Goal: Task Accomplishment & Management: Manage account settings

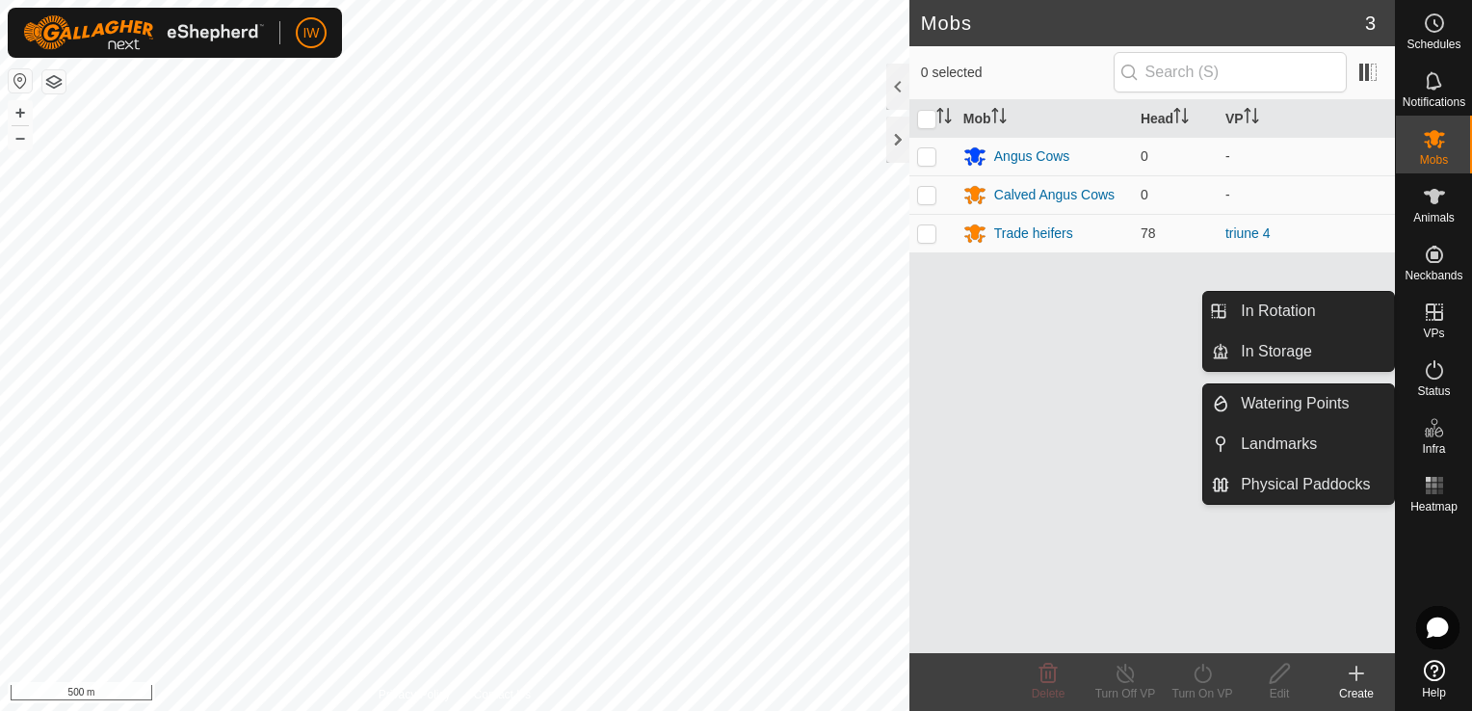
click at [1436, 333] on span "VPs" at bounding box center [1433, 333] width 21 height 12
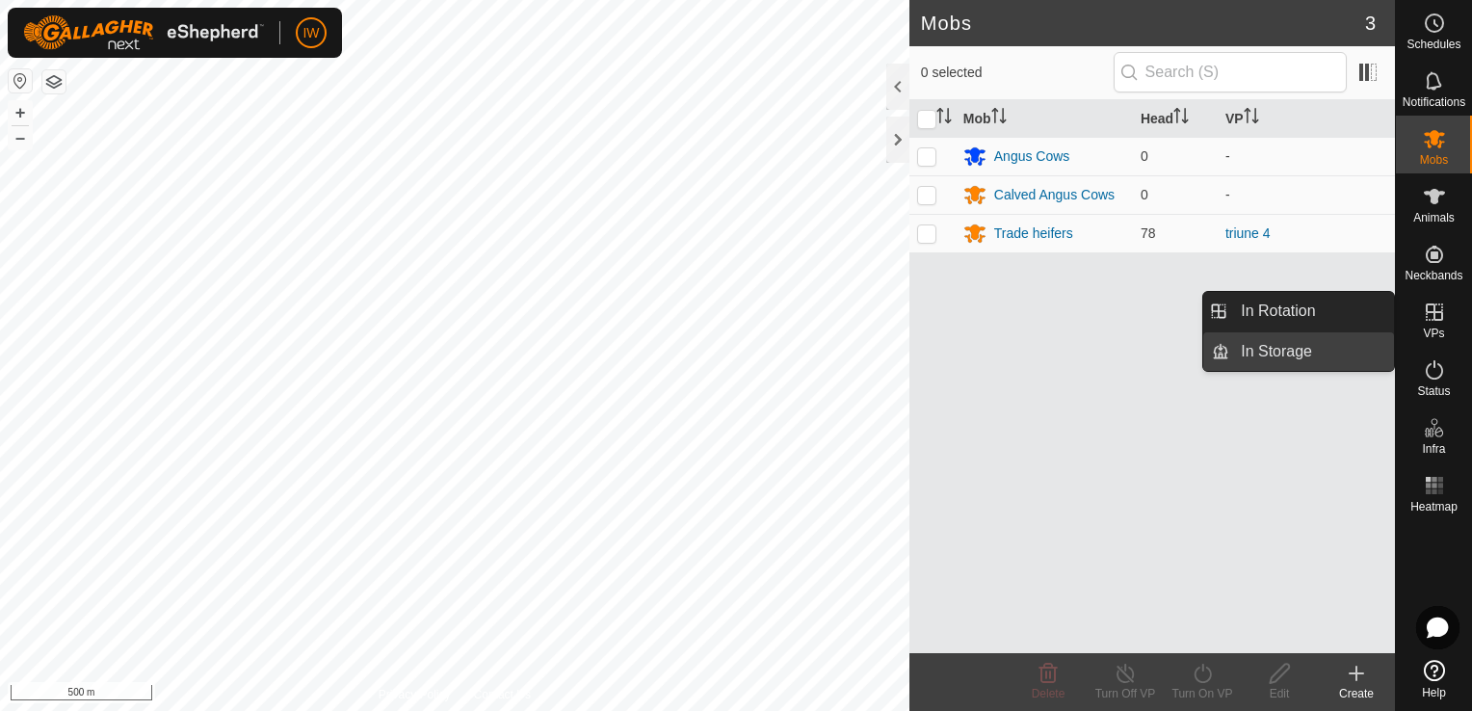
click at [1297, 347] on link "In Storage" at bounding box center [1311, 351] width 165 height 39
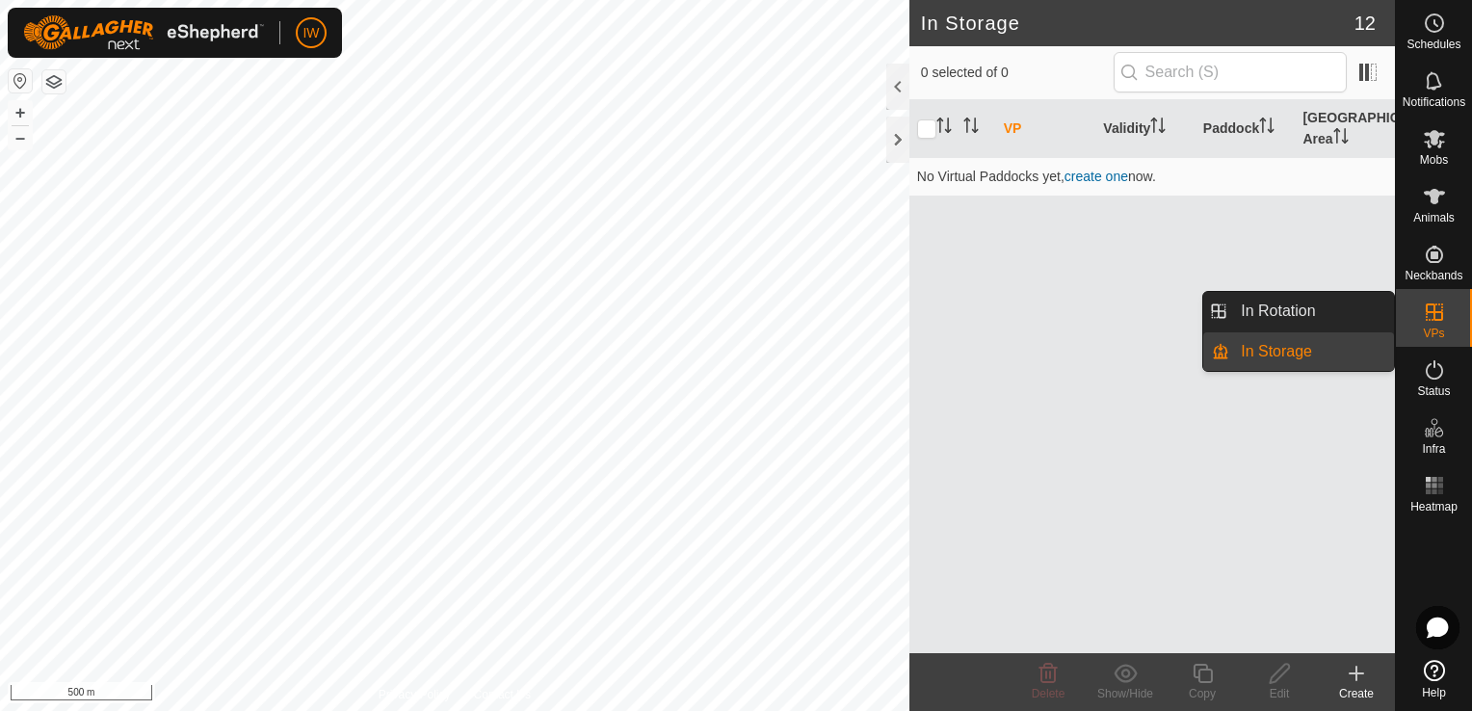
click at [1449, 311] on es-virtualpaddocks-svg-icon at bounding box center [1434, 312] width 35 height 31
click at [1332, 318] on link "In Rotation" at bounding box center [1311, 311] width 165 height 39
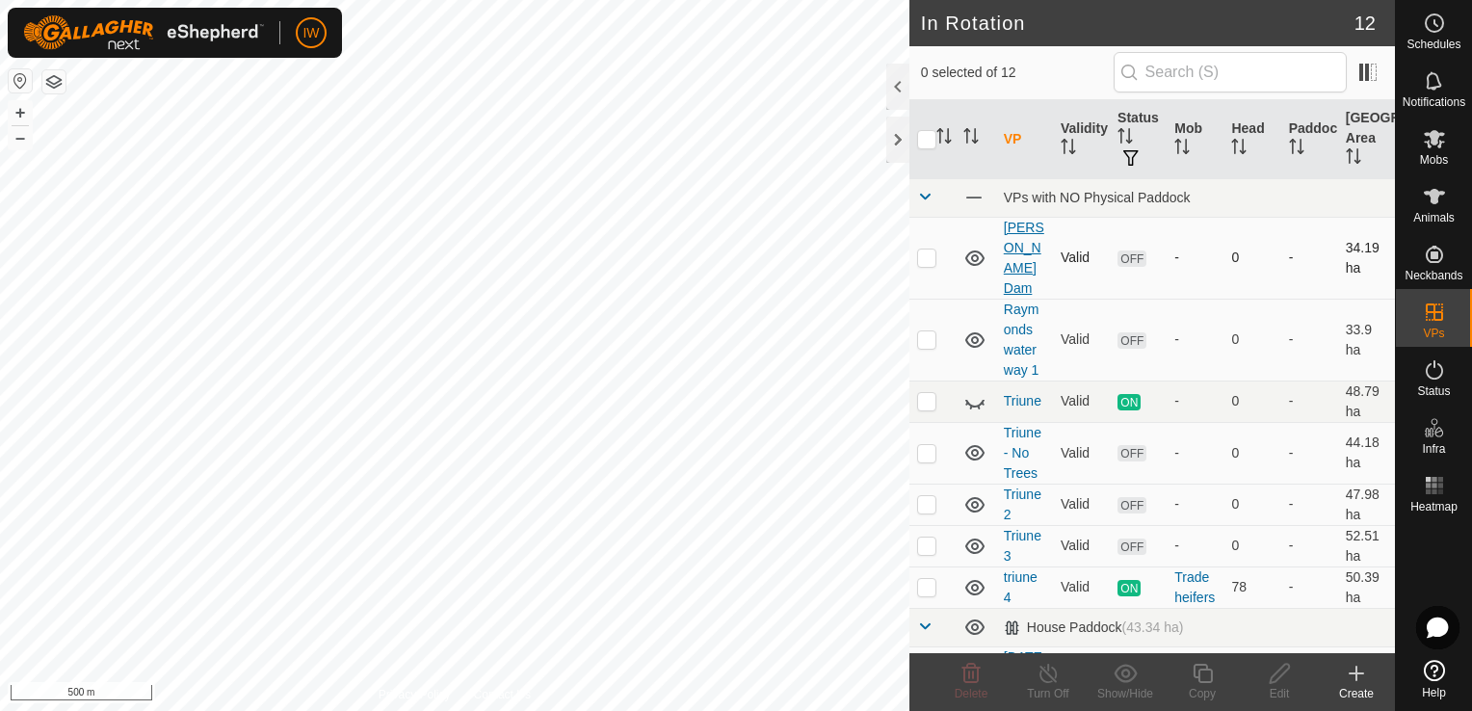
click at [1021, 225] on link "[PERSON_NAME] Dam" at bounding box center [1024, 258] width 40 height 76
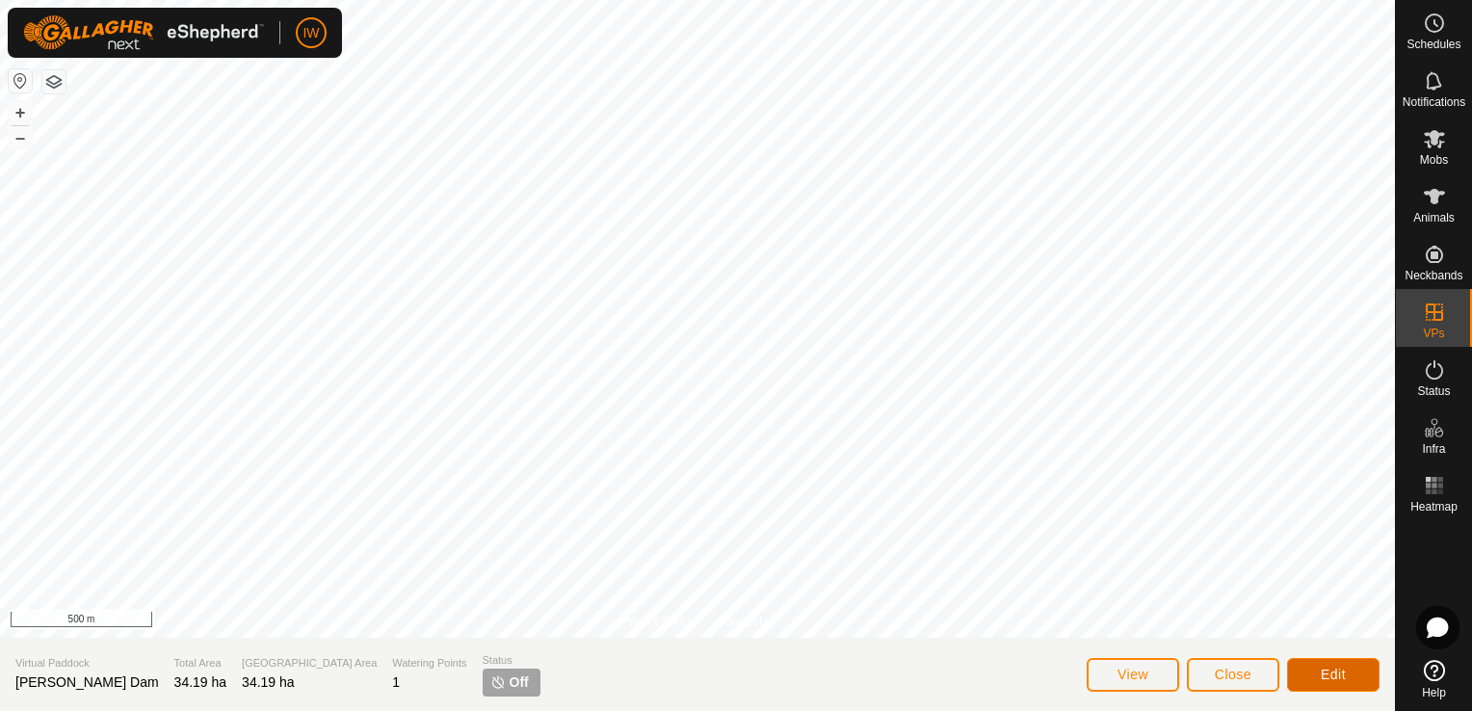
click at [1316, 671] on button "Edit" at bounding box center [1333, 675] width 92 height 34
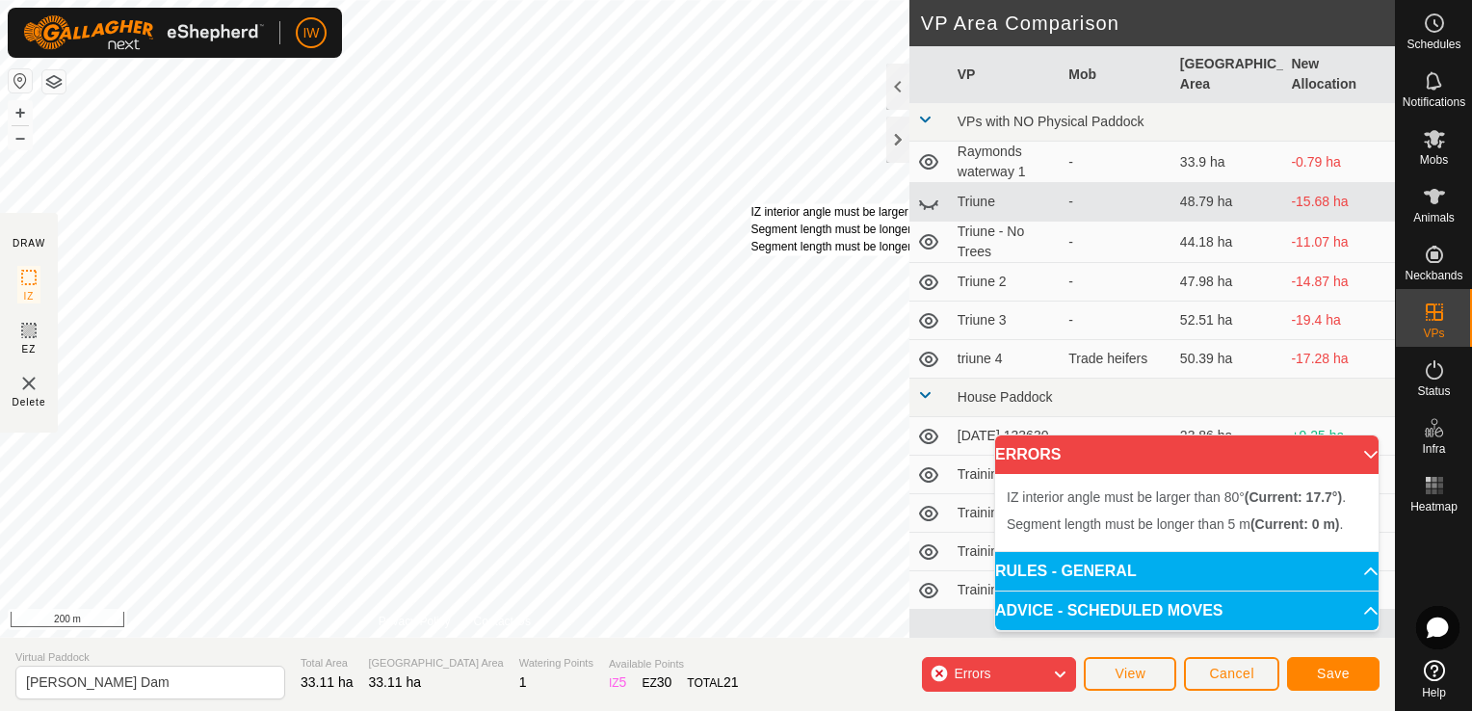
click at [750, 203] on div "IZ interior angle must be larger than 80° (Current: 17.7°) . Segment length mus…" at bounding box center [895, 229] width 291 height 52
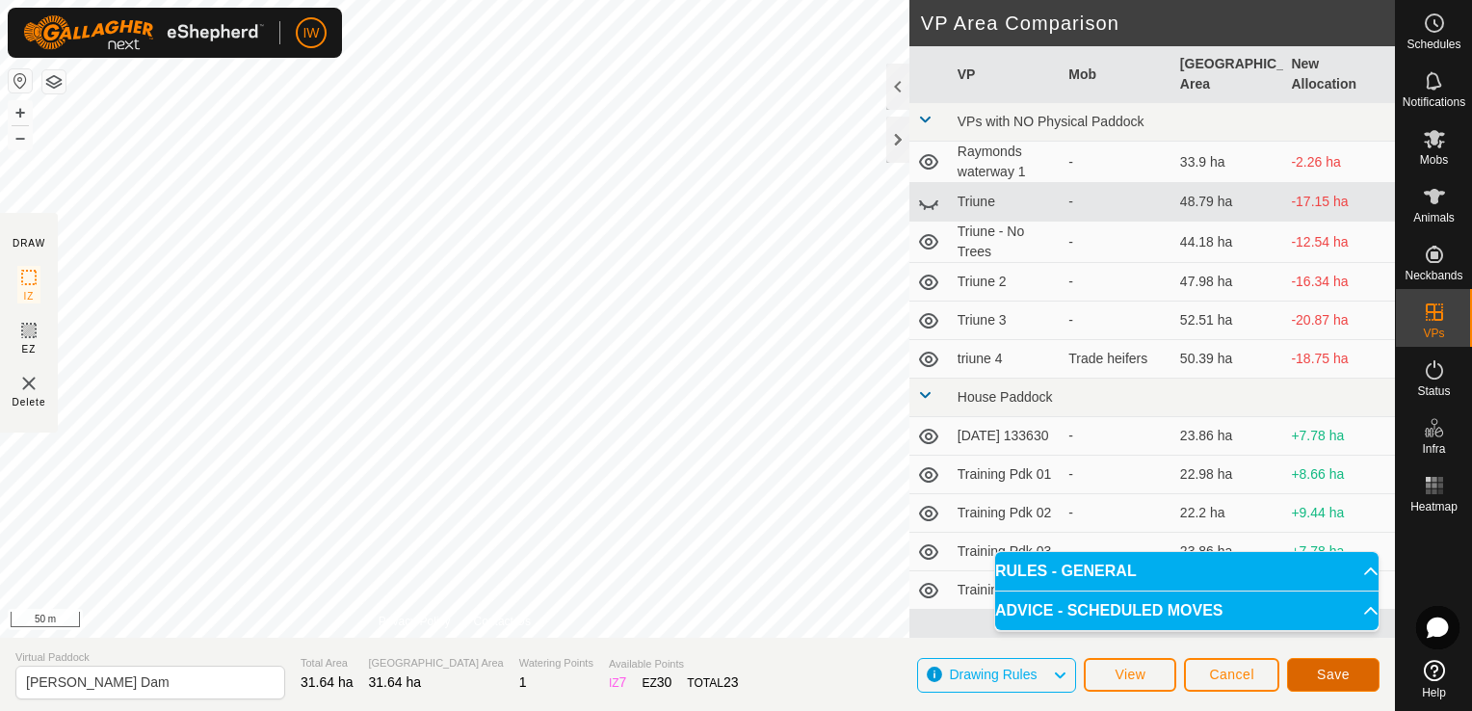
click at [1328, 676] on span "Save" at bounding box center [1333, 674] width 33 height 15
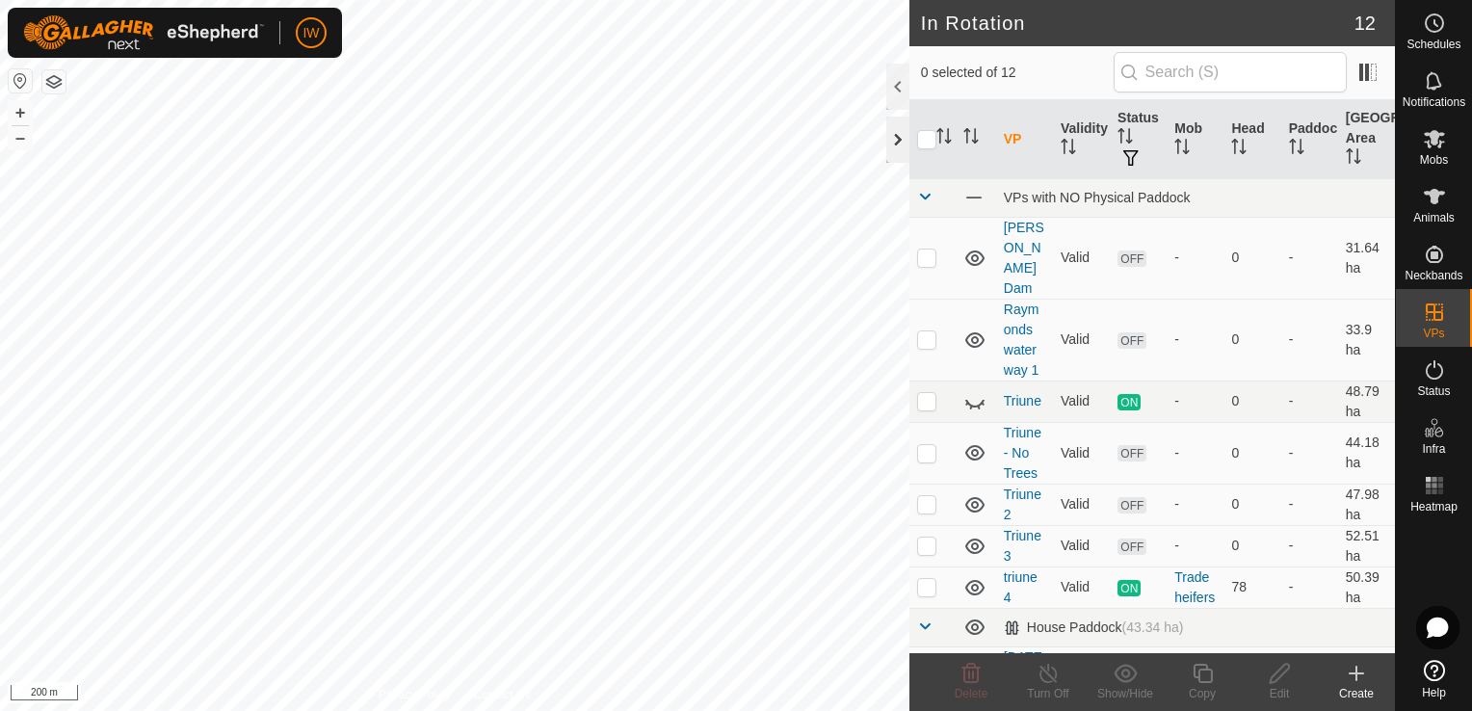
click at [888, 144] on div at bounding box center [897, 140] width 23 height 46
